Goal: Transaction & Acquisition: Download file/media

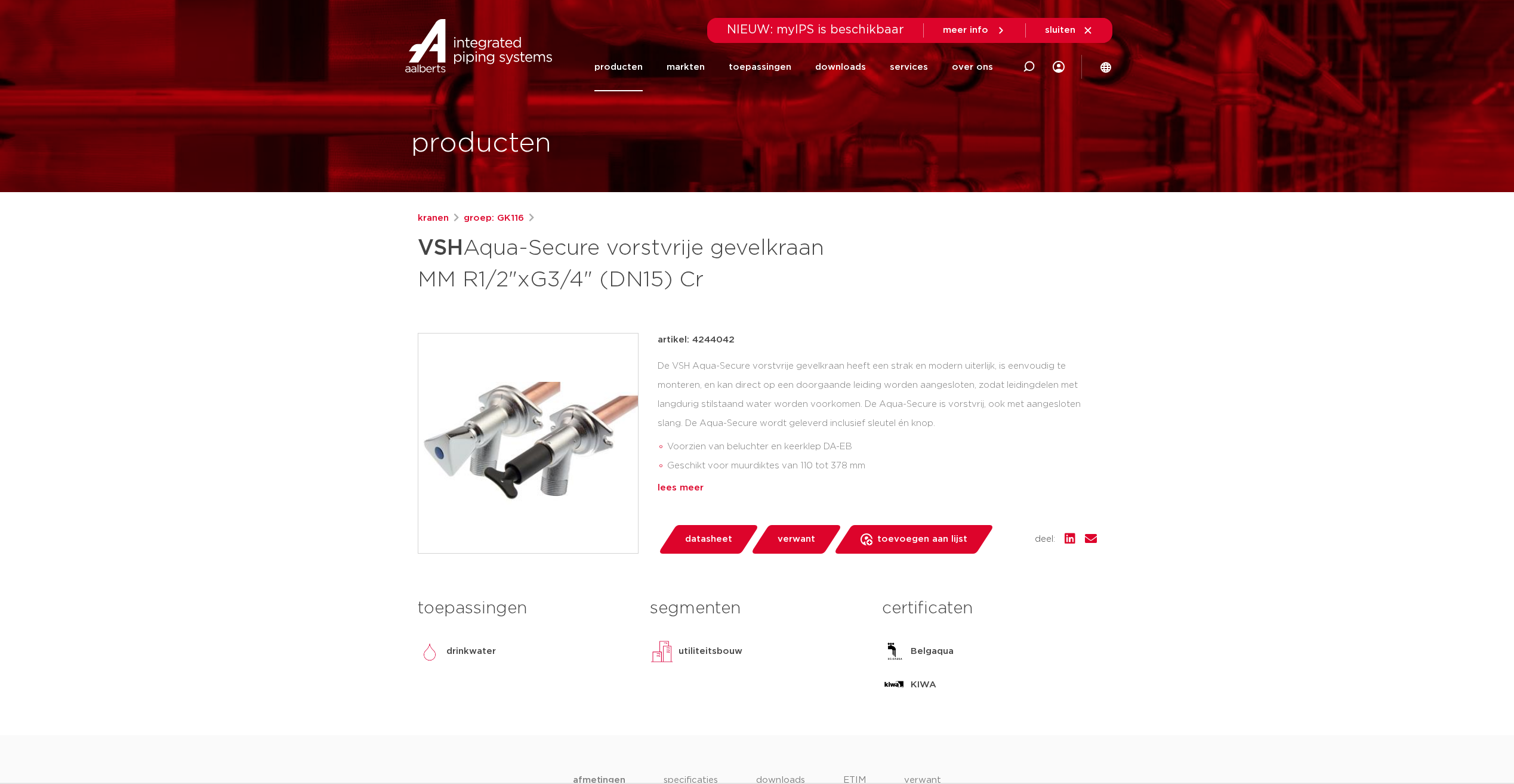
click at [687, 487] on div "lees meer" at bounding box center [877, 488] width 439 height 14
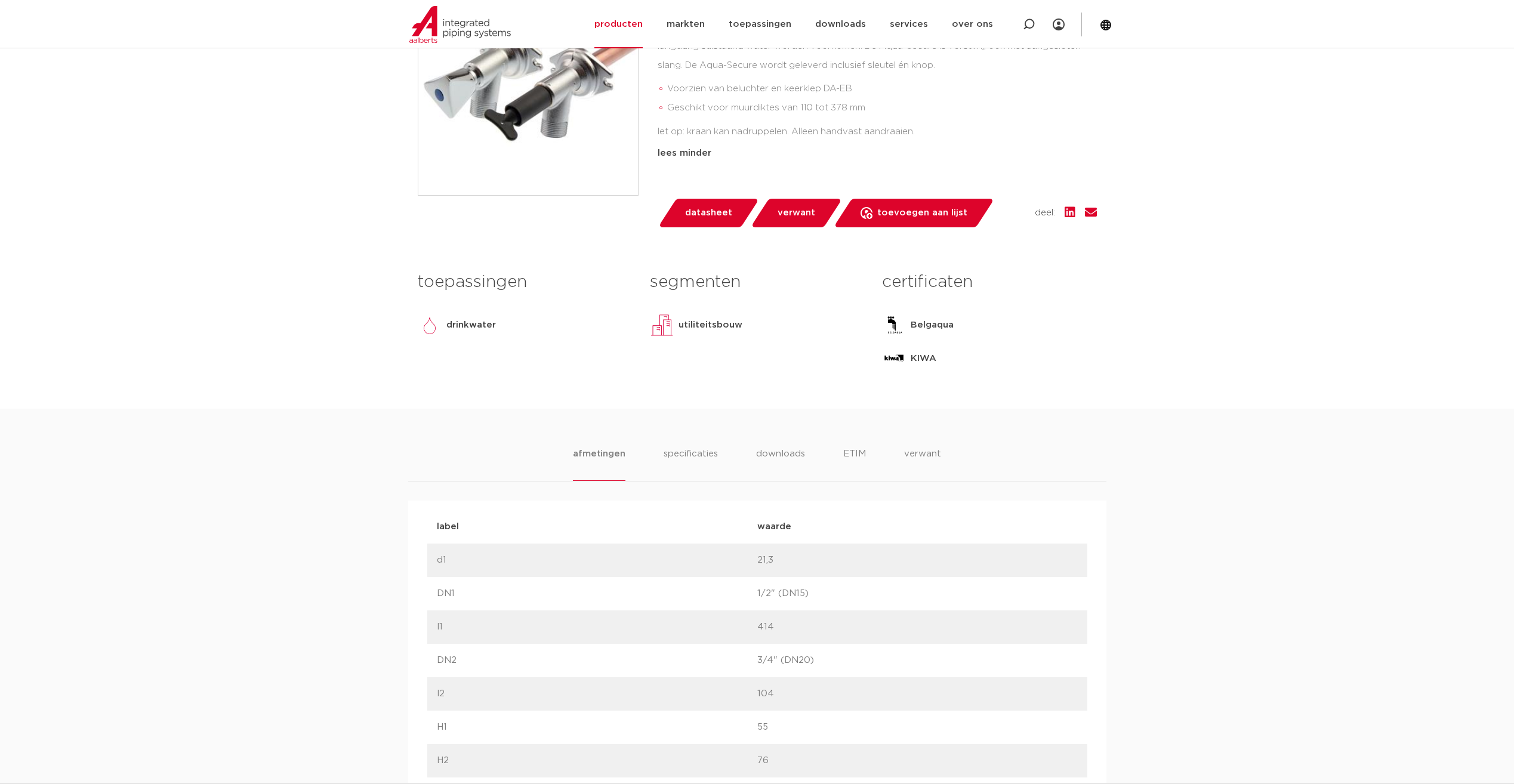
scroll to position [477, 0]
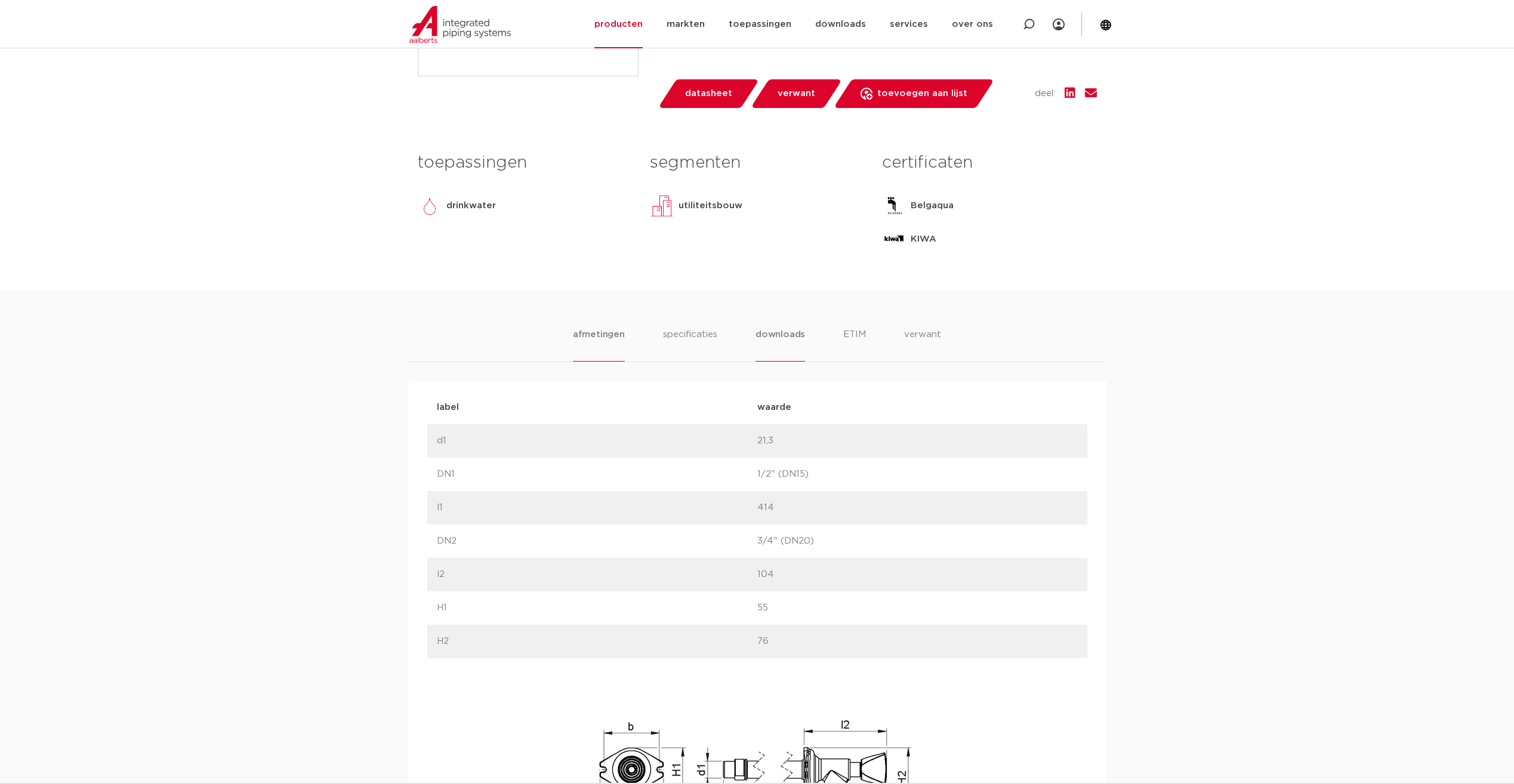
click at [761, 334] on li "downloads" at bounding box center [780, 345] width 50 height 34
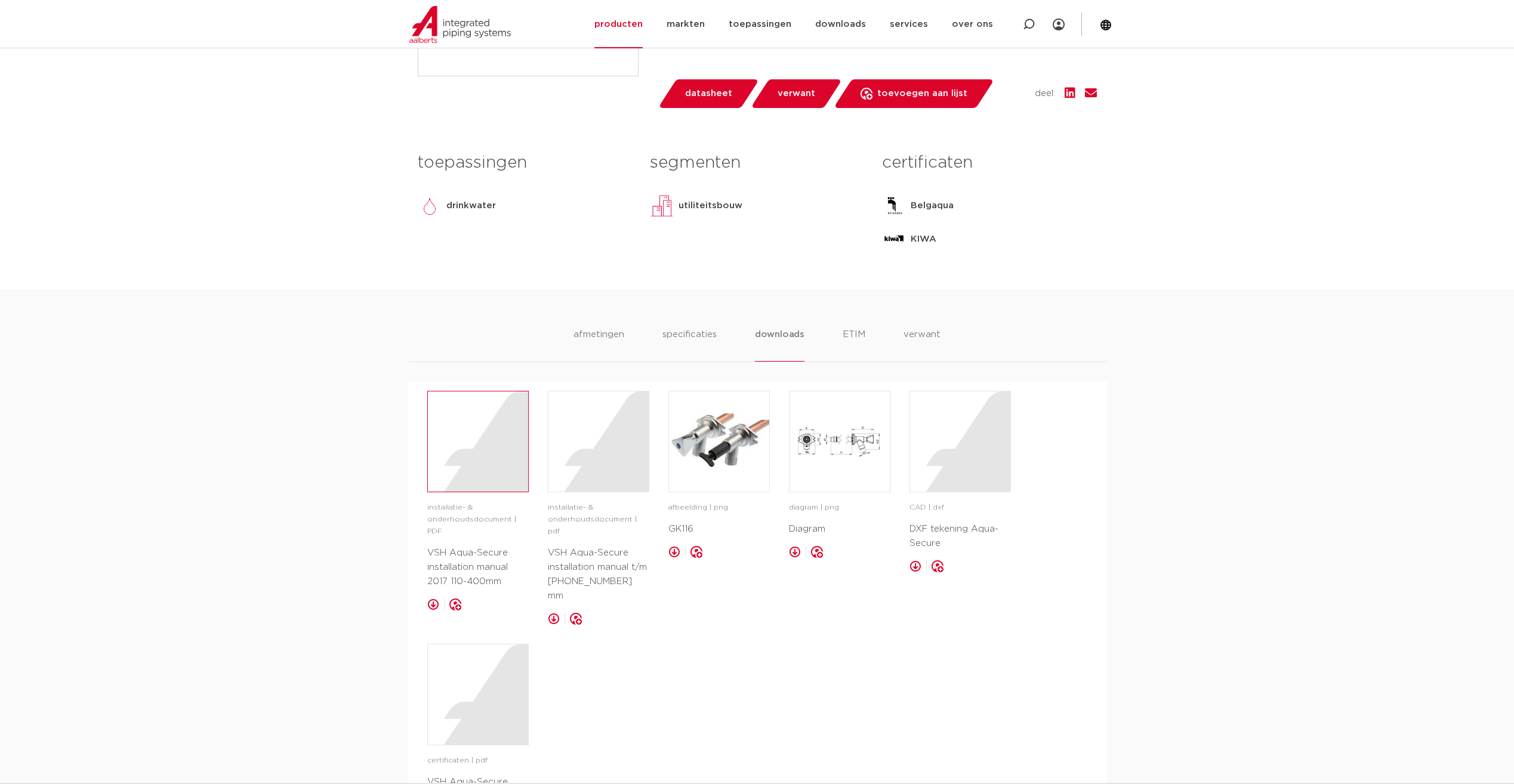
click at [501, 451] on div at bounding box center [477, 441] width 100 height 100
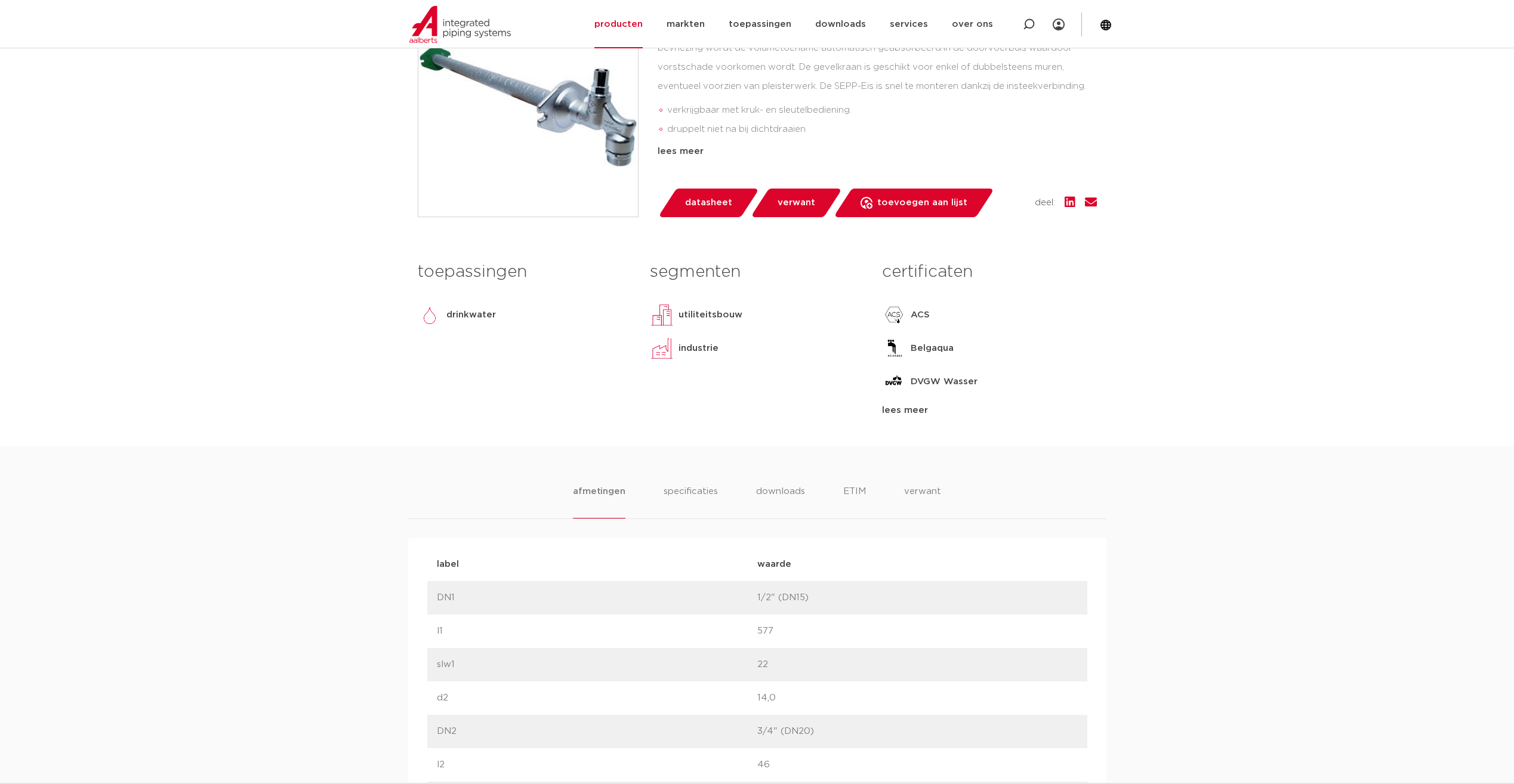
scroll to position [418, 0]
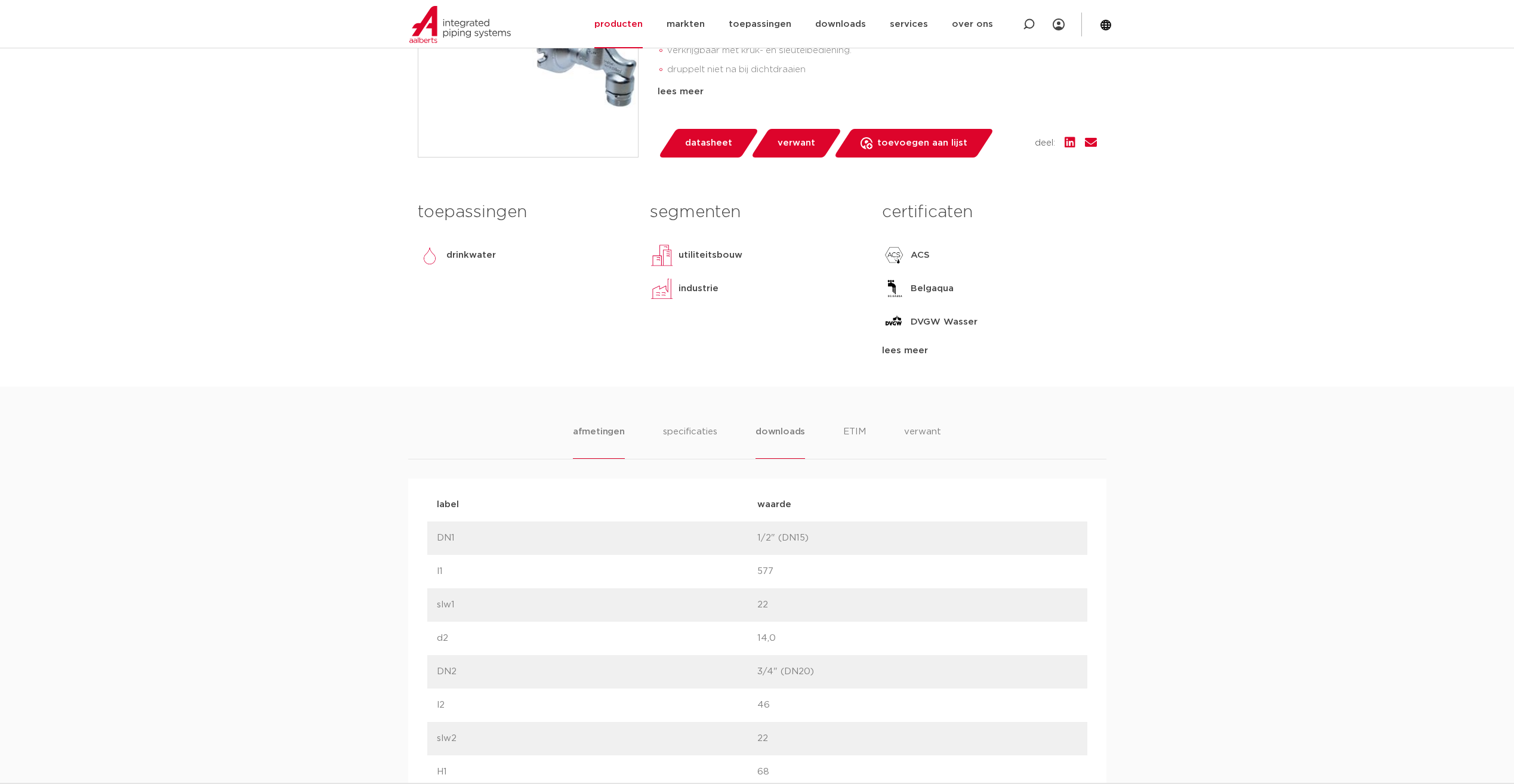
click at [794, 425] on li "downloads" at bounding box center [780, 442] width 50 height 34
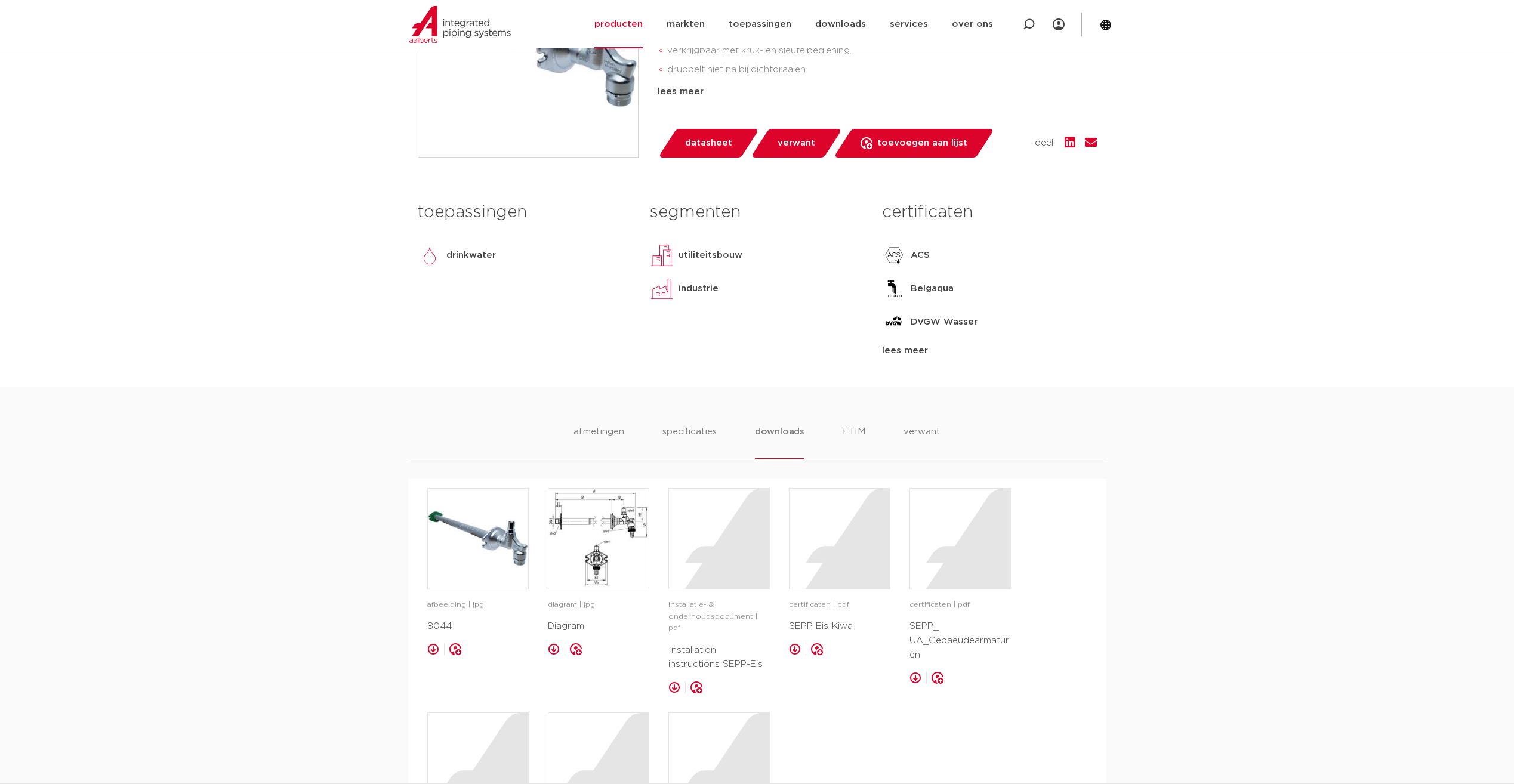
scroll to position [537, 0]
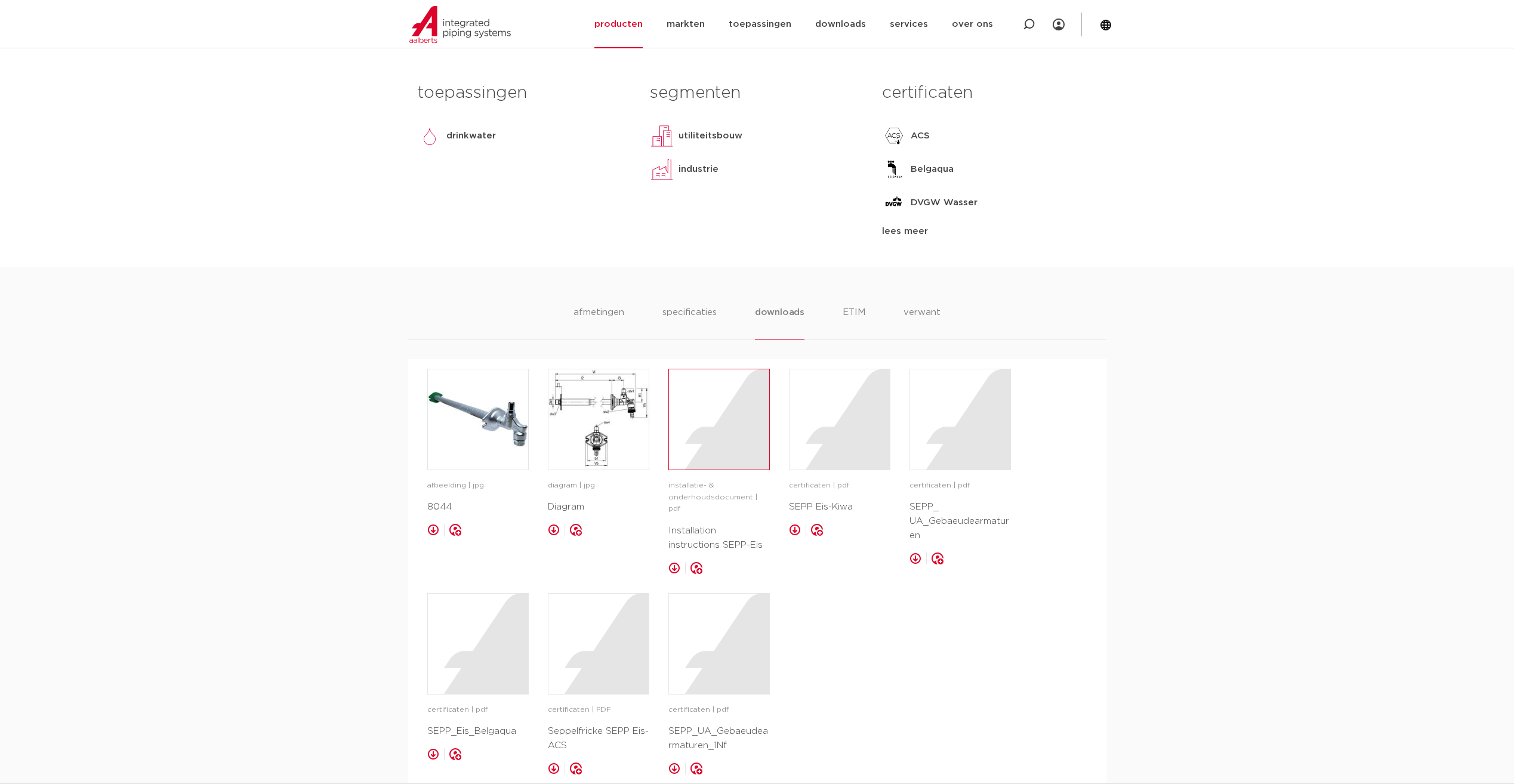
click at [745, 437] on div at bounding box center [719, 419] width 100 height 100
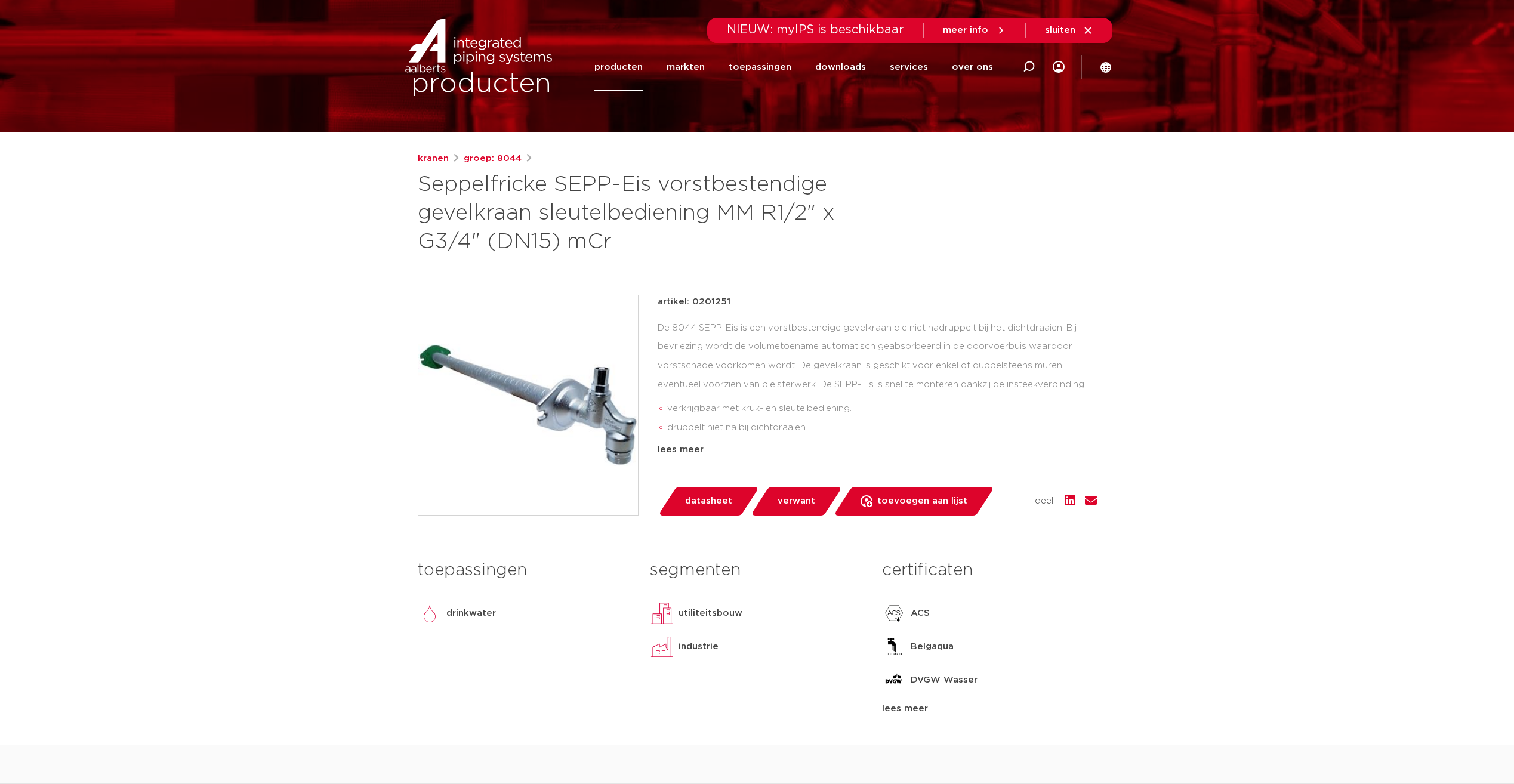
scroll to position [0, 0]
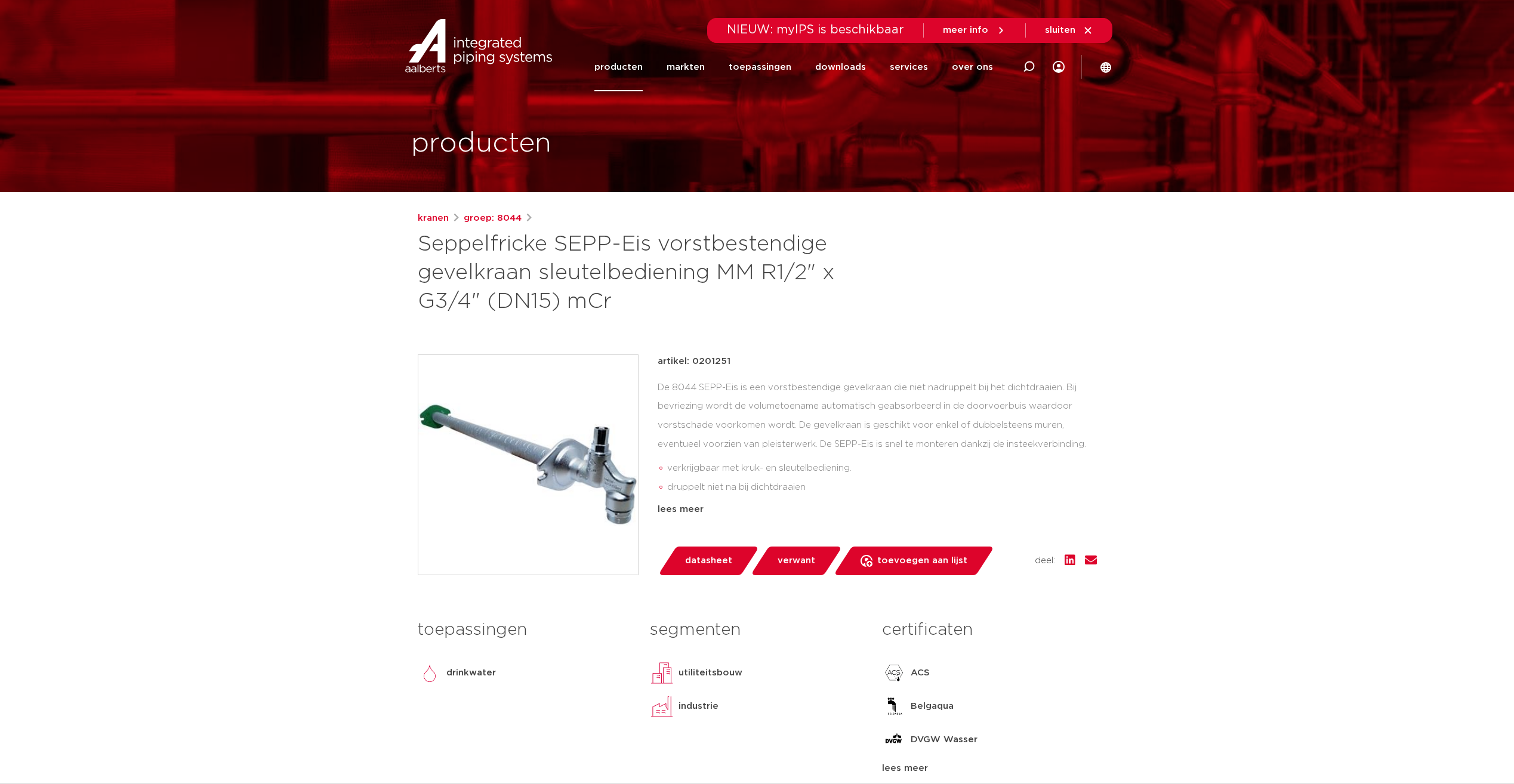
click at [715, 361] on p "artikel: 0201251" at bounding box center [694, 362] width 73 height 14
copy p "0201251"
click at [758, 328] on div "kranen groep: 8044 Seppelfricke SEPP-Eis vorstbestendige gevelkraan sleutelbedi…" at bounding box center [757, 508] width 698 height 593
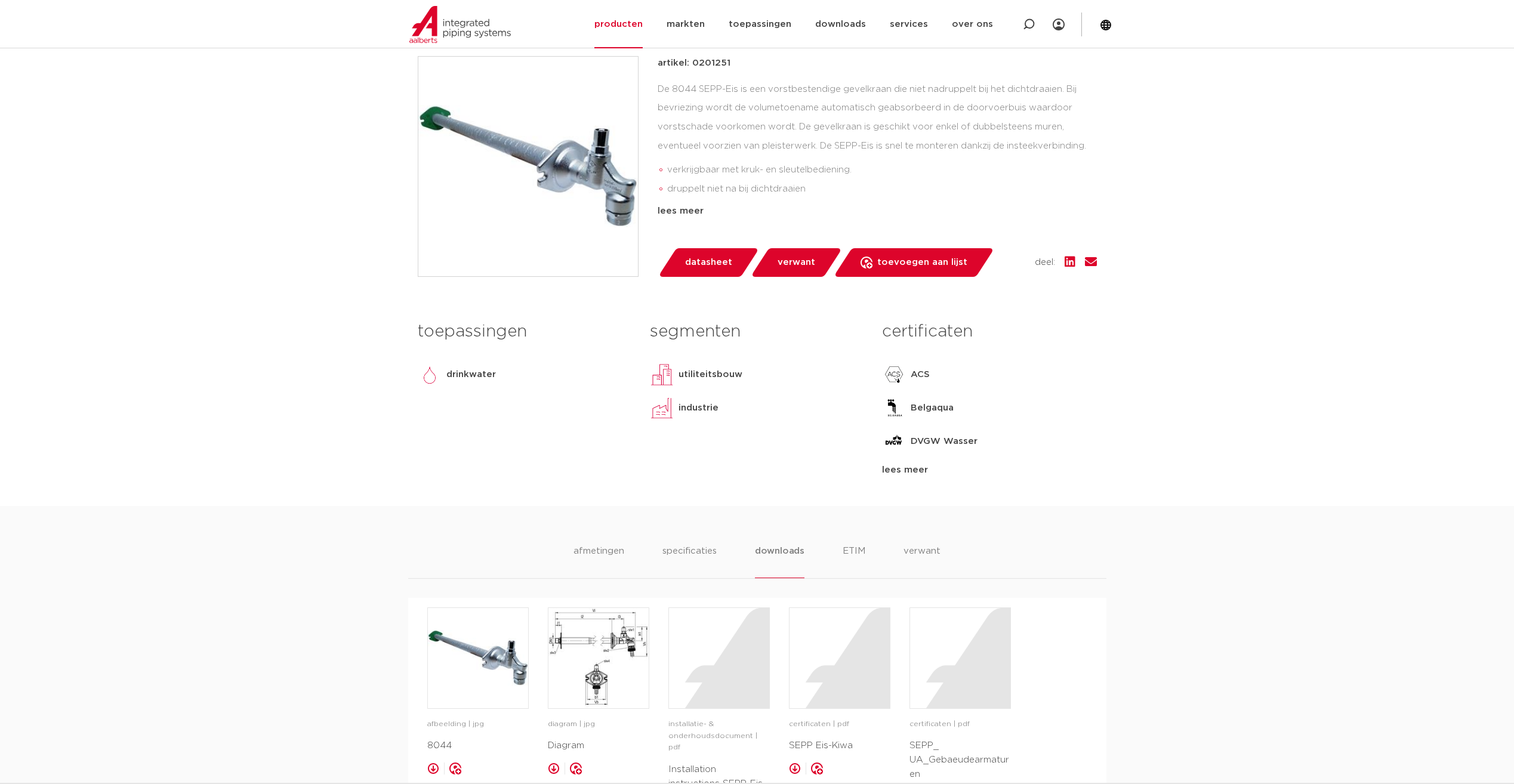
scroll to position [537, 0]
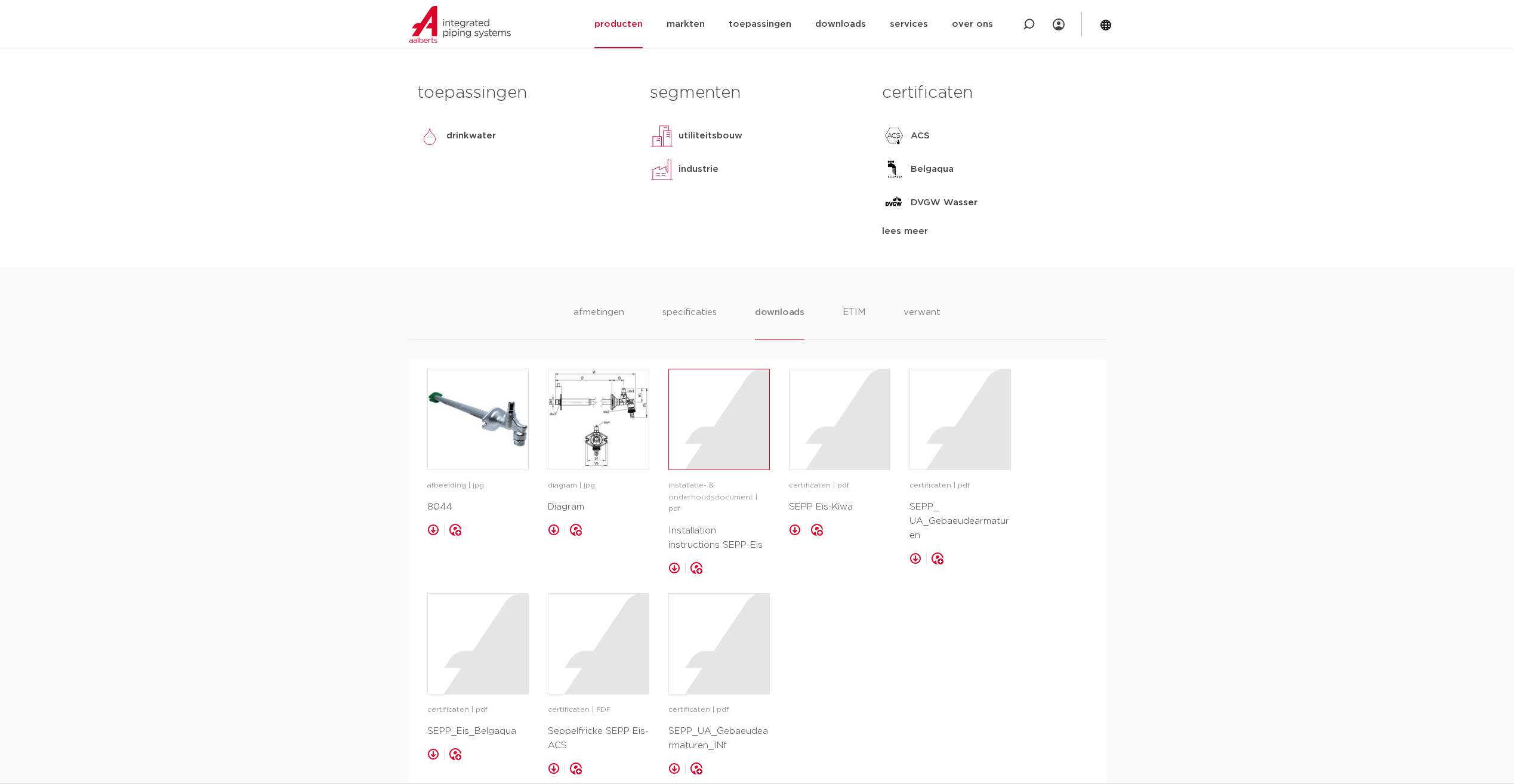
click at [741, 443] on div at bounding box center [719, 419] width 100 height 100
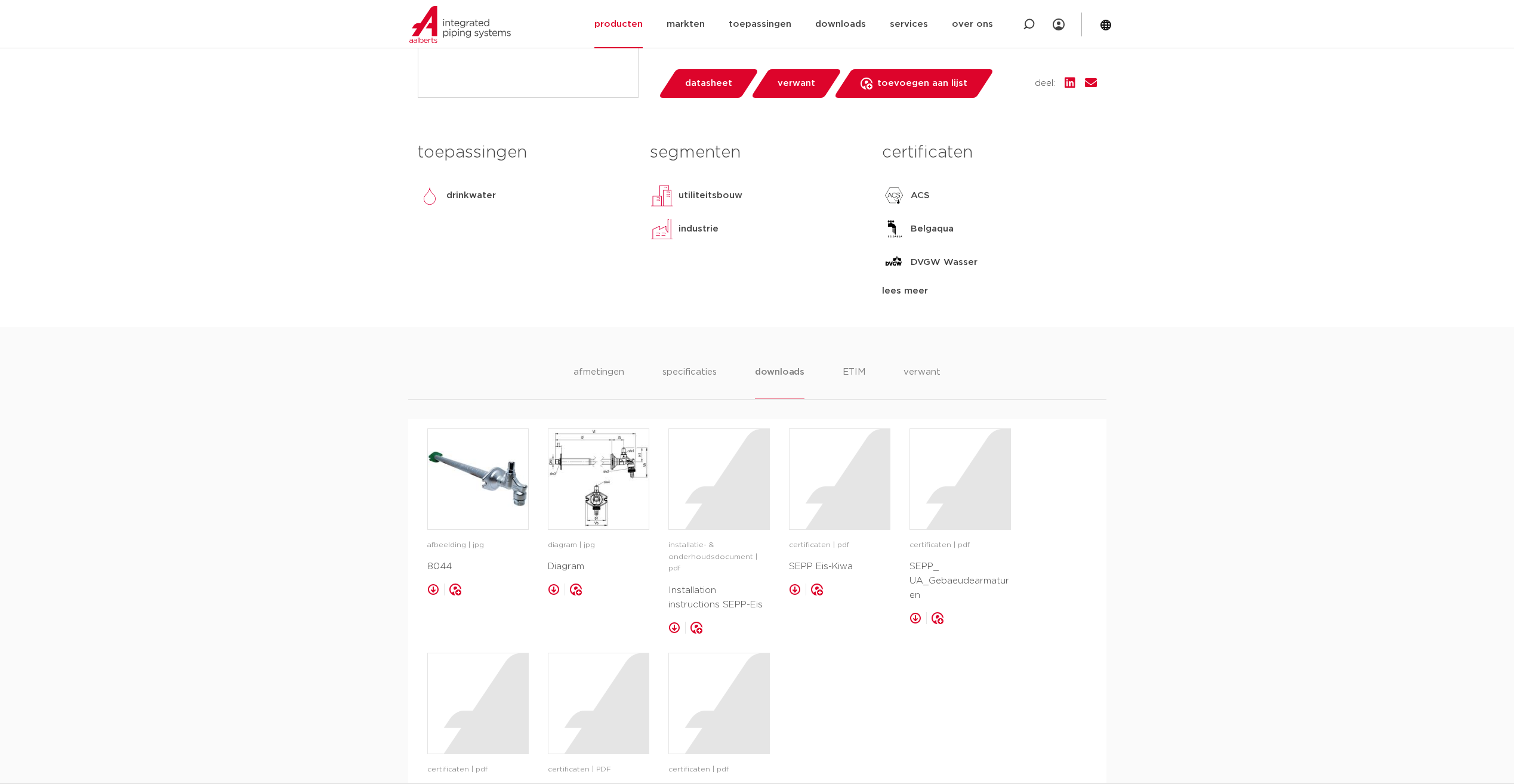
scroll to position [179, 0]
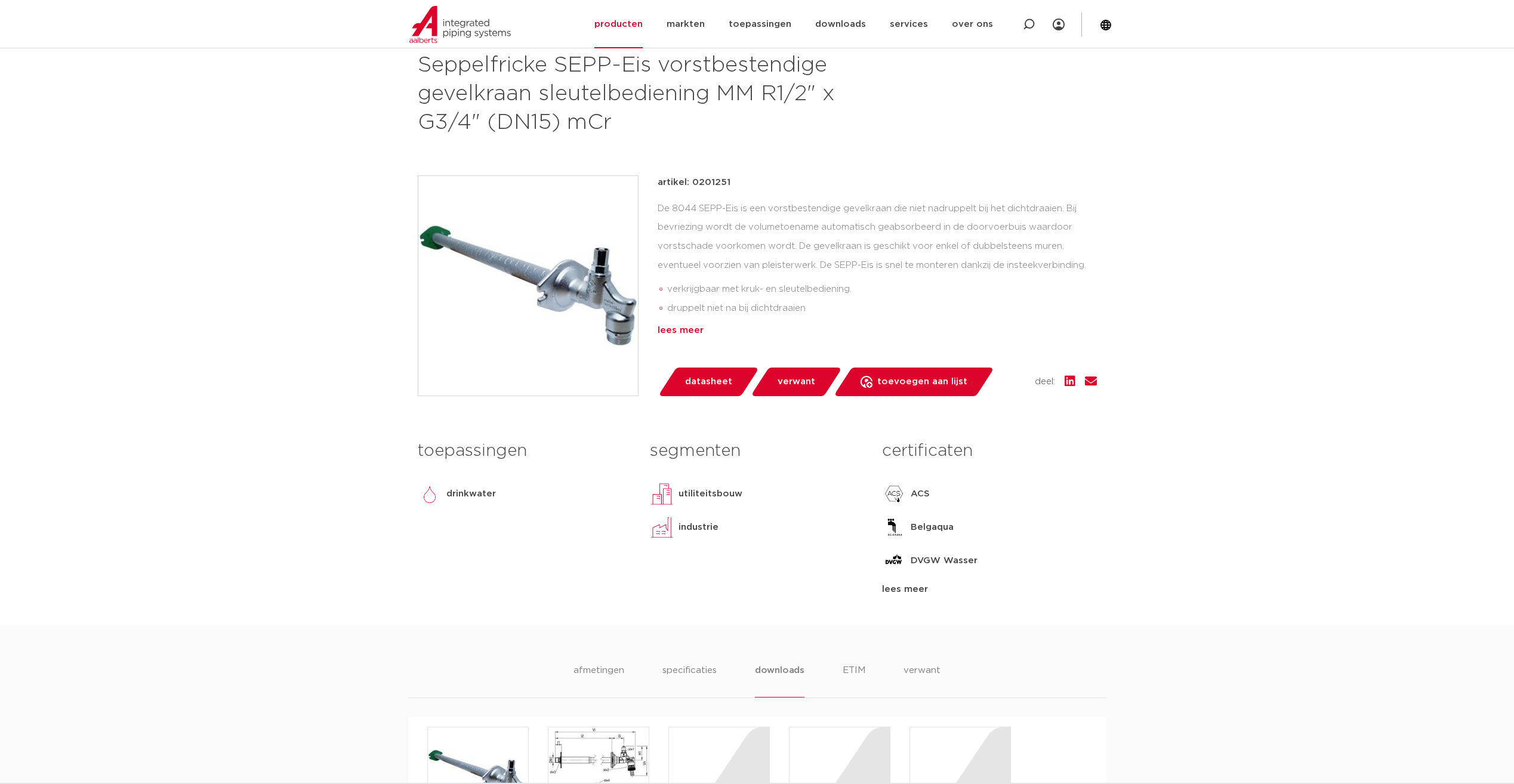
click at [673, 326] on div "lees meer" at bounding box center [877, 331] width 439 height 14
